Goal: Task Accomplishment & Management: Complete application form

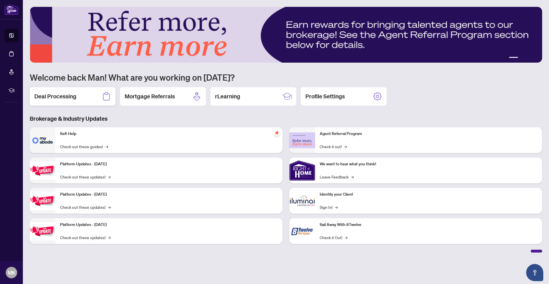
click at [65, 101] on div "Deal Processing" at bounding box center [73, 96] width 86 height 18
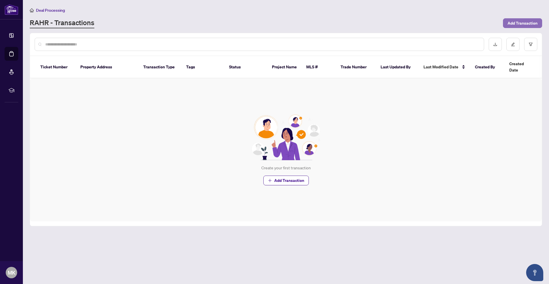
click at [506, 21] on button "Add Transaction" at bounding box center [522, 23] width 39 height 10
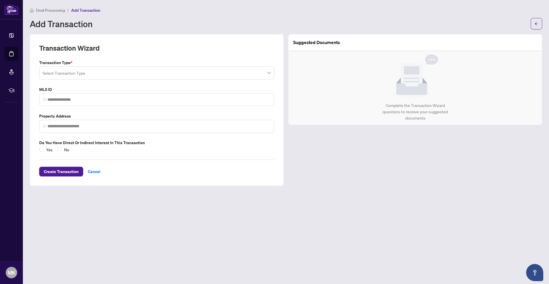
click at [65, 11] on span "Deal Processing" at bounding box center [50, 10] width 29 height 5
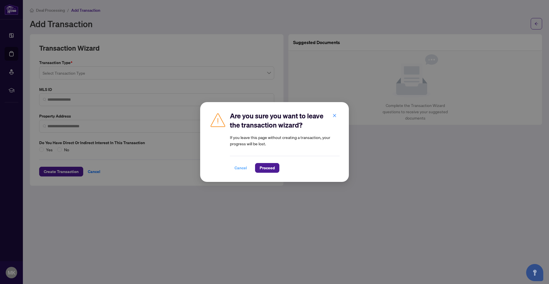
click at [232, 170] on button "Cancel" at bounding box center [241, 168] width 22 height 10
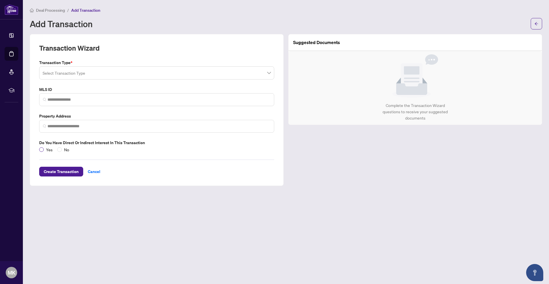
click at [41, 147] on label "Yes" at bounding box center [47, 149] width 16 height 6
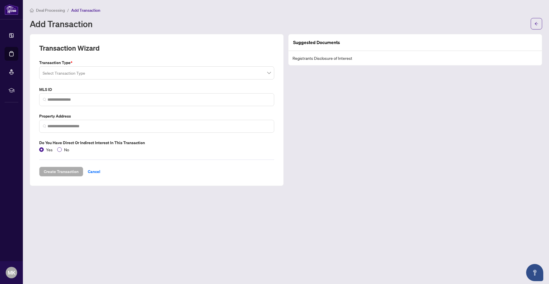
click at [65, 150] on span "No" at bounding box center [67, 149] width 10 height 6
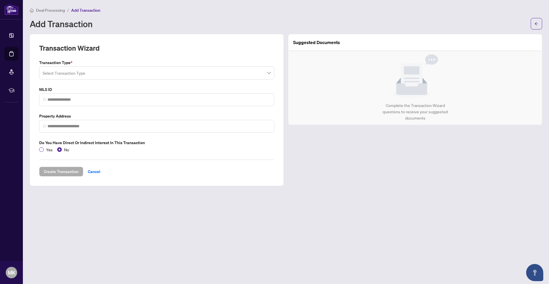
click at [45, 150] on span "Yes" at bounding box center [49, 149] width 11 height 6
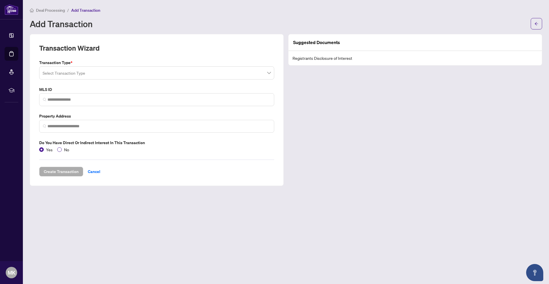
click at [63, 150] on span "No" at bounding box center [67, 149] width 10 height 6
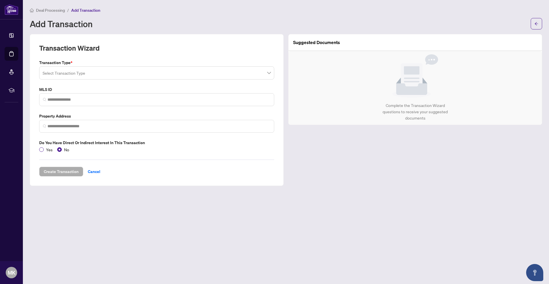
click at [46, 151] on span "Yes" at bounding box center [49, 149] width 11 height 6
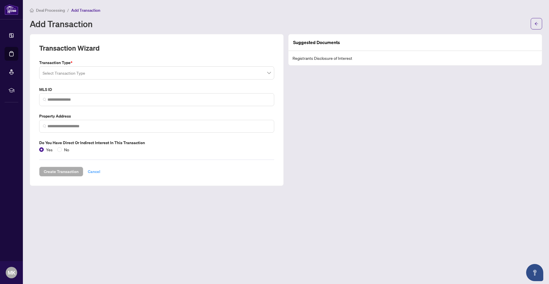
click at [95, 172] on span "Cancel" at bounding box center [94, 171] width 13 height 9
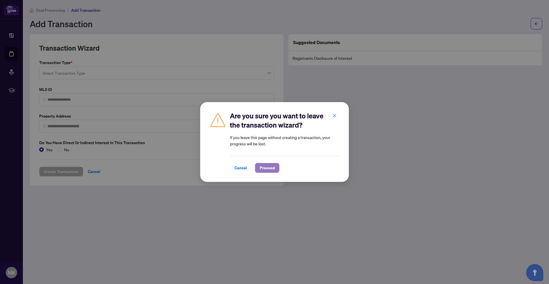
click at [275, 169] on button "Proceed" at bounding box center [267, 168] width 24 height 10
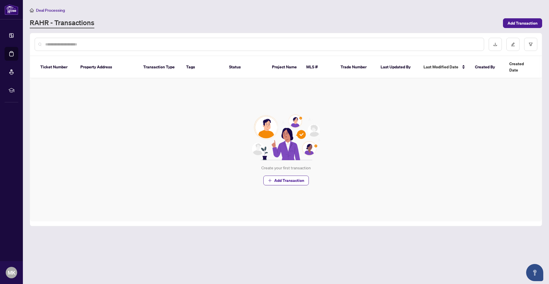
click at [118, 132] on div "Create your first transaction Add Transaction" at bounding box center [286, 149] width 512 height 143
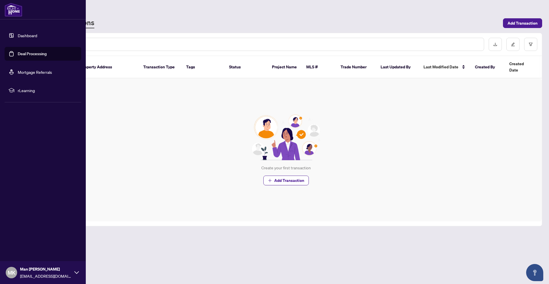
click at [29, 38] on link "Dashboard" at bounding box center [27, 35] width 19 height 5
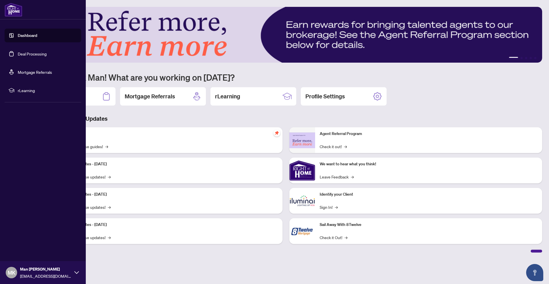
click at [23, 92] on span "rLearning" at bounding box center [47, 90] width 59 height 6
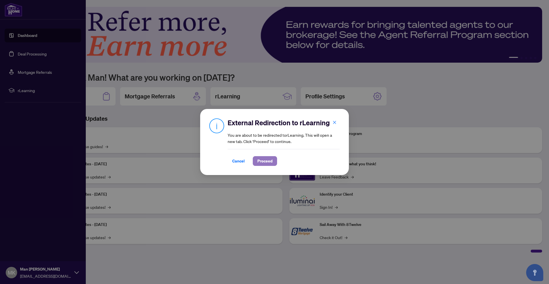
click at [266, 161] on span "Proceed" at bounding box center [264, 160] width 15 height 9
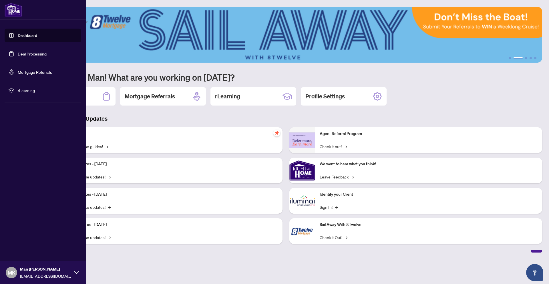
click at [34, 55] on link "Deal Processing" at bounding box center [32, 53] width 29 height 5
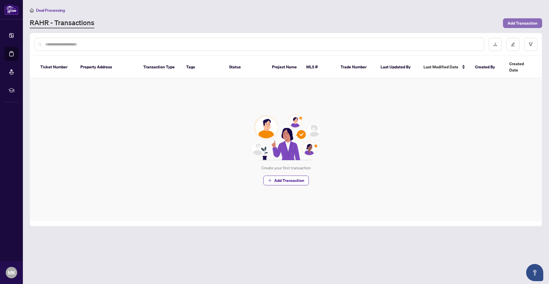
click at [531, 20] on span "Add Transaction" at bounding box center [522, 23] width 30 height 9
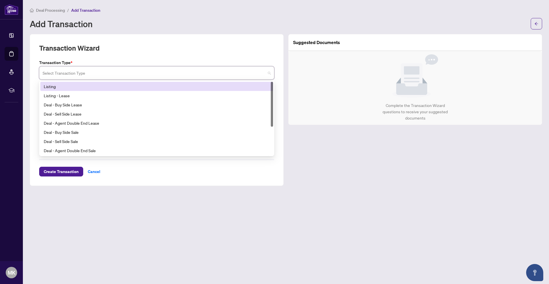
click at [84, 75] on input "search" at bounding box center [154, 73] width 223 height 13
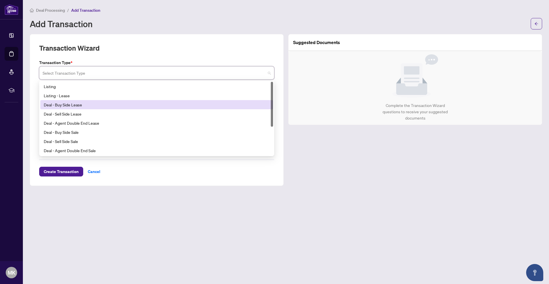
click at [138, 105] on div "Deal - Buy Side Lease" at bounding box center [157, 104] width 226 height 6
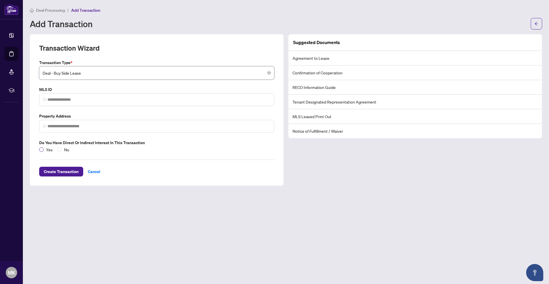
click at [45, 148] on span "Yes" at bounding box center [49, 149] width 11 height 6
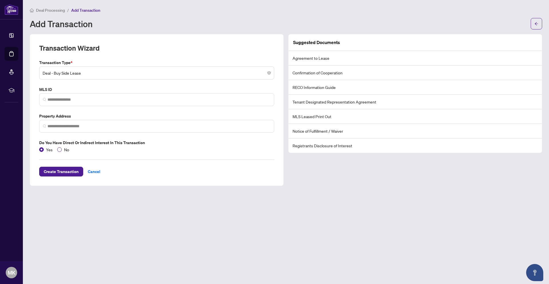
click at [65, 149] on span "No" at bounding box center [67, 149] width 10 height 6
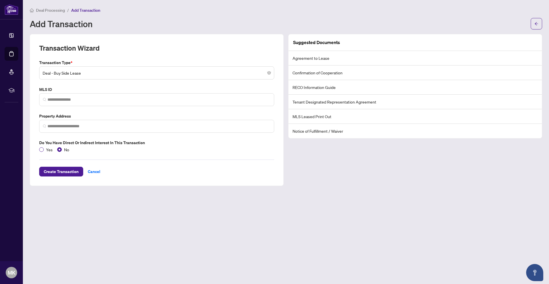
click at [44, 149] on span "Yes" at bounding box center [49, 149] width 11 height 6
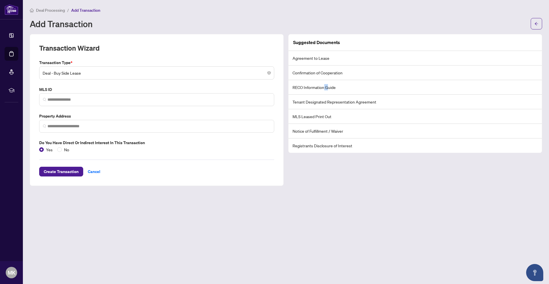
drag, startPoint x: 328, startPoint y: 88, endPoint x: 324, endPoint y: 87, distance: 4.0
click at [324, 87] on li "RECO Information Guide" at bounding box center [414, 87] width 253 height 15
drag, startPoint x: 325, startPoint y: 103, endPoint x: 319, endPoint y: 77, distance: 26.9
click at [320, 87] on ul "Agreement to Lease Confirmation of Cooperation RECO Information Guide Tenant De…" at bounding box center [414, 102] width 253 height 102
click at [119, 75] on span "Deal - Buy Side Lease" at bounding box center [157, 72] width 228 height 11
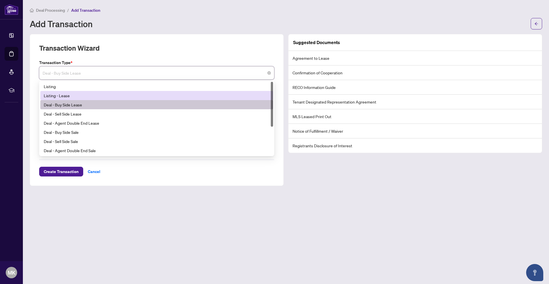
click at [126, 95] on div "Listing - Lease" at bounding box center [157, 95] width 226 height 6
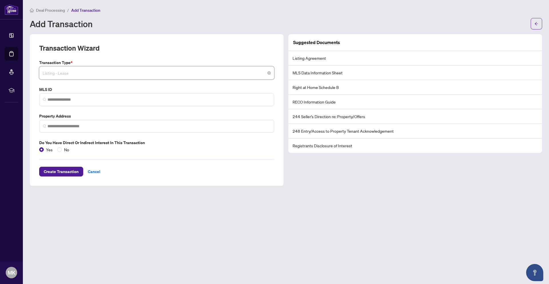
click at [150, 71] on span "Listing - Lease" at bounding box center [157, 72] width 228 height 11
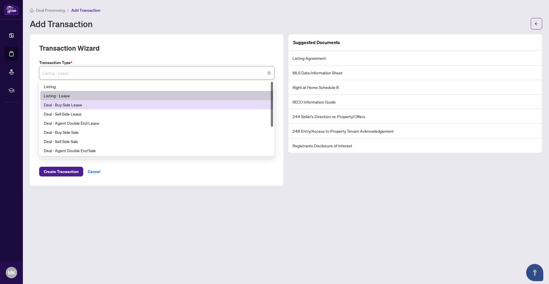
click at [130, 106] on div "Deal - Buy Side Lease" at bounding box center [157, 104] width 226 height 6
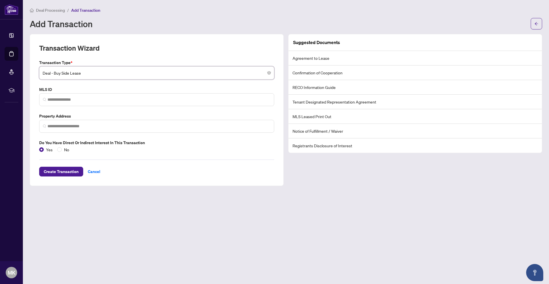
click at [416, 174] on div "Suggested Documents Agreement to Lease Confirmation of Cooperation RECO Informa…" at bounding box center [415, 110] width 258 height 152
click at [320, 113] on li "MLS Leased Print Out" at bounding box center [414, 116] width 253 height 15
click at [118, 71] on span "Deal - Buy Side Lease" at bounding box center [157, 72] width 228 height 11
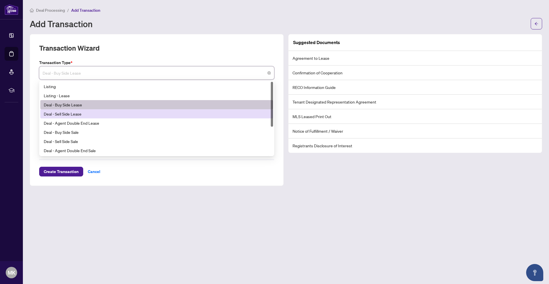
click at [96, 116] on div "Deal - Sell Side Lease" at bounding box center [157, 114] width 226 height 6
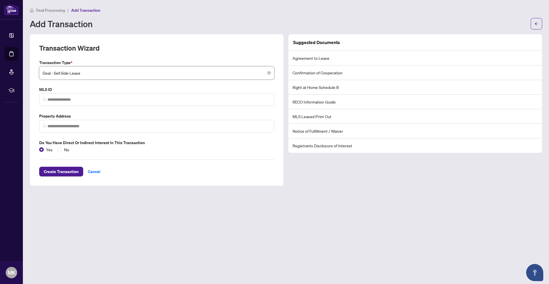
click at [230, 74] on span "Deal - Sell Side Lease" at bounding box center [157, 72] width 228 height 11
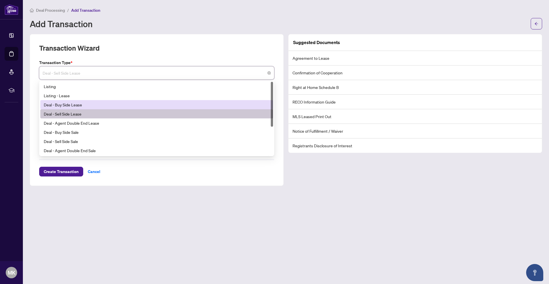
click at [203, 107] on div "Deal - Buy Side Lease" at bounding box center [157, 104] width 226 height 6
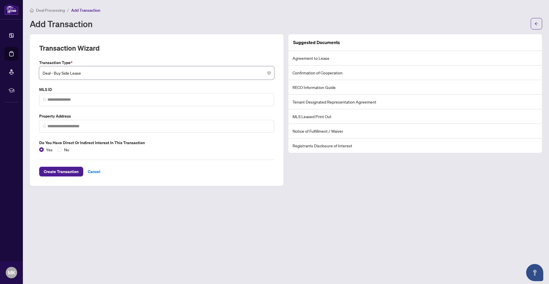
click at [410, 187] on main "Deal Processing / Add Transaction Add Transaction Transaction Wizard Transactio…" at bounding box center [286, 142] width 526 height 284
click at [134, 32] on main "Deal Processing / Add Transaction Add Transaction Transaction Wizard Transactio…" at bounding box center [286, 142] width 526 height 284
